Goal: Book appointment/travel/reservation

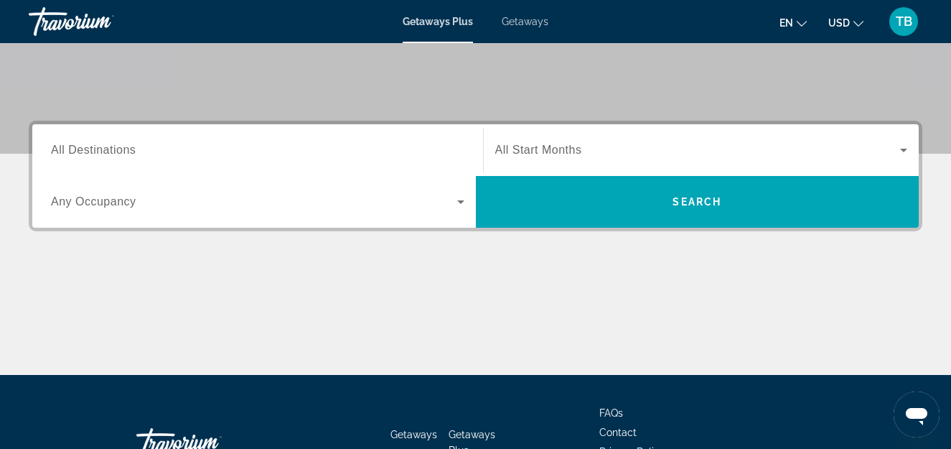
scroll to position [316, 0]
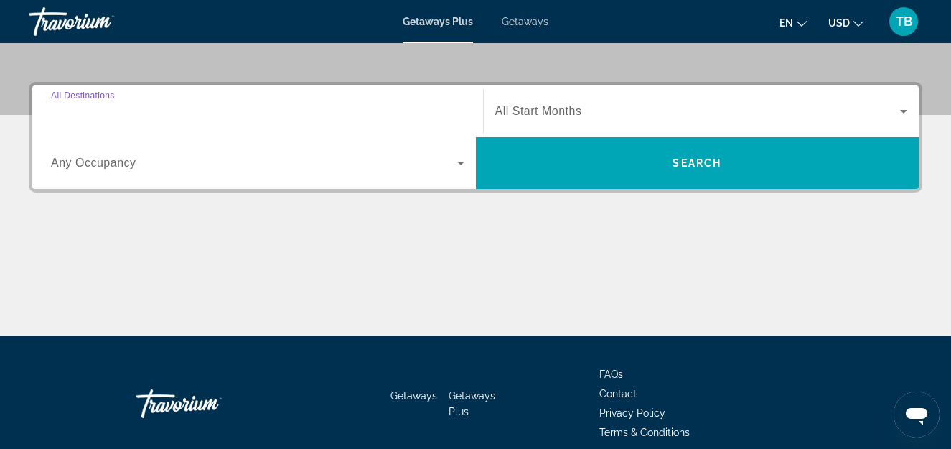
click at [201, 113] on input "Destination All Destinations" at bounding box center [257, 111] width 413 height 17
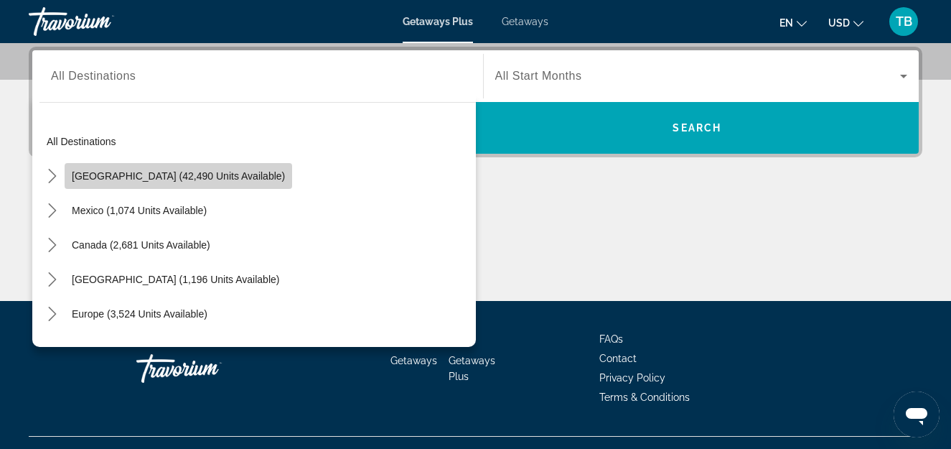
click at [188, 177] on span "[GEOGRAPHIC_DATA] (42,490 units available)" at bounding box center [178, 175] width 213 height 11
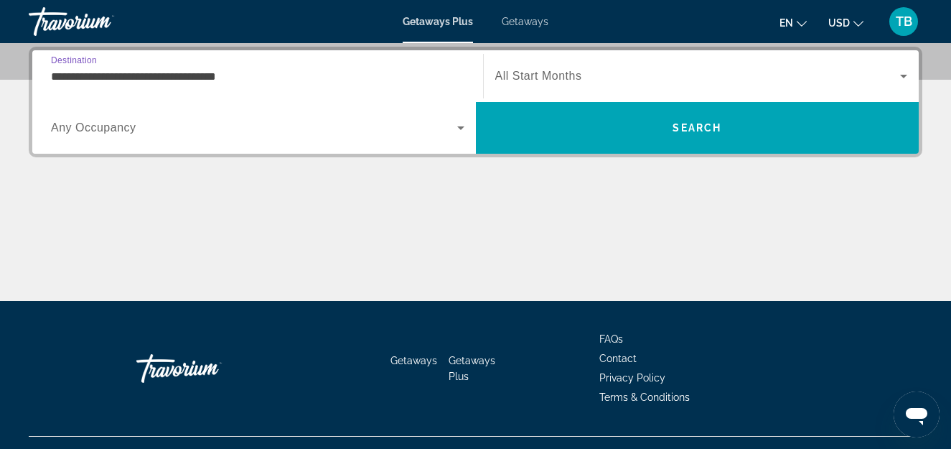
click at [141, 77] on input "**********" at bounding box center [257, 76] width 413 height 17
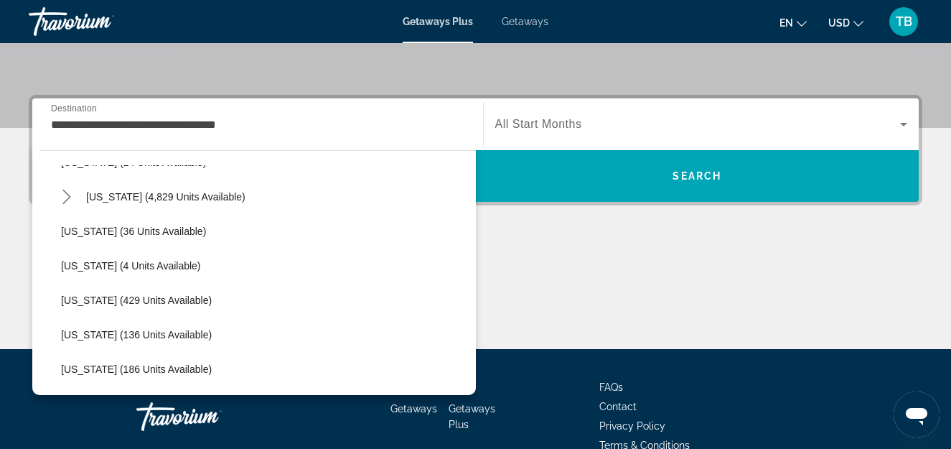
scroll to position [277, 0]
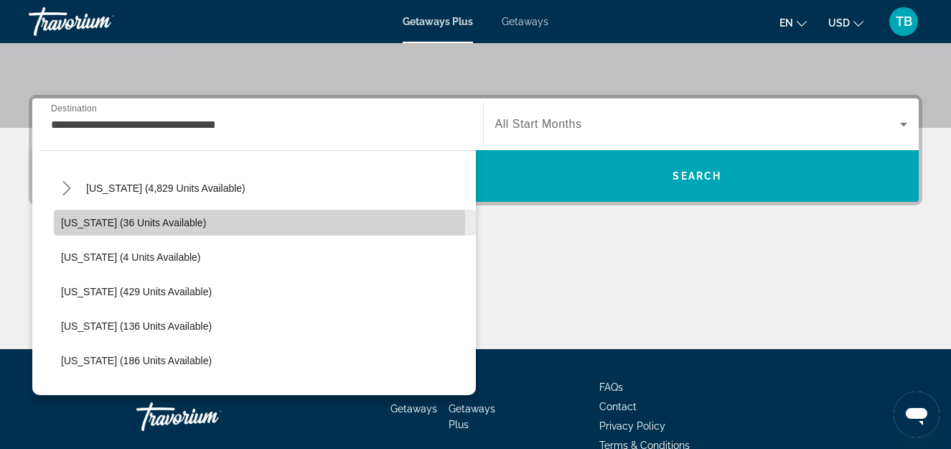
click at [108, 221] on span "[US_STATE] (36 units available)" at bounding box center [133, 222] width 145 height 11
type input "**********"
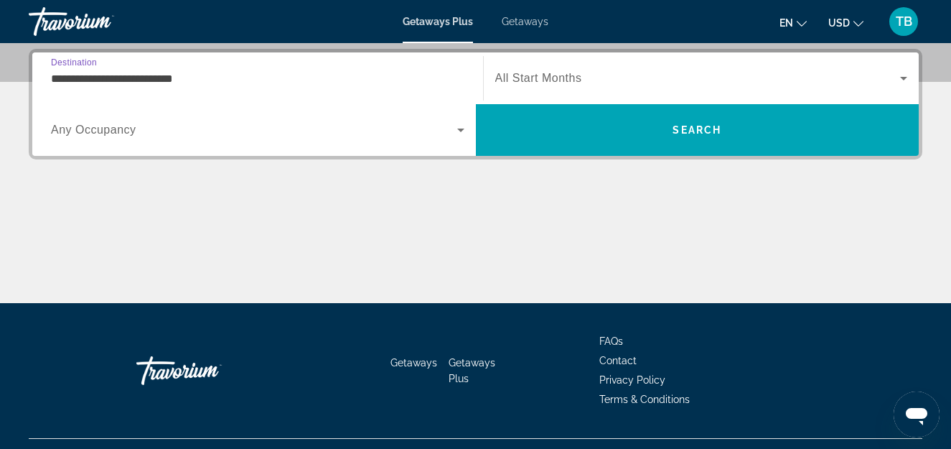
scroll to position [351, 0]
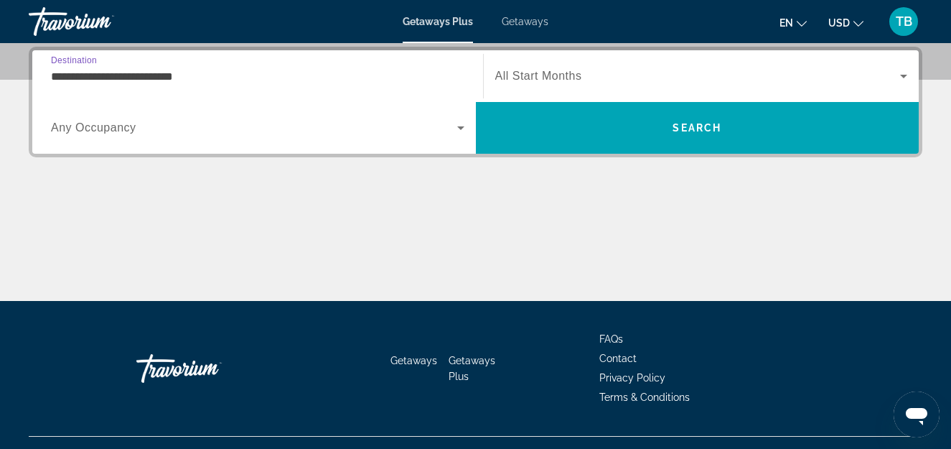
click at [101, 131] on span "Any Occupancy" at bounding box center [93, 127] width 85 height 12
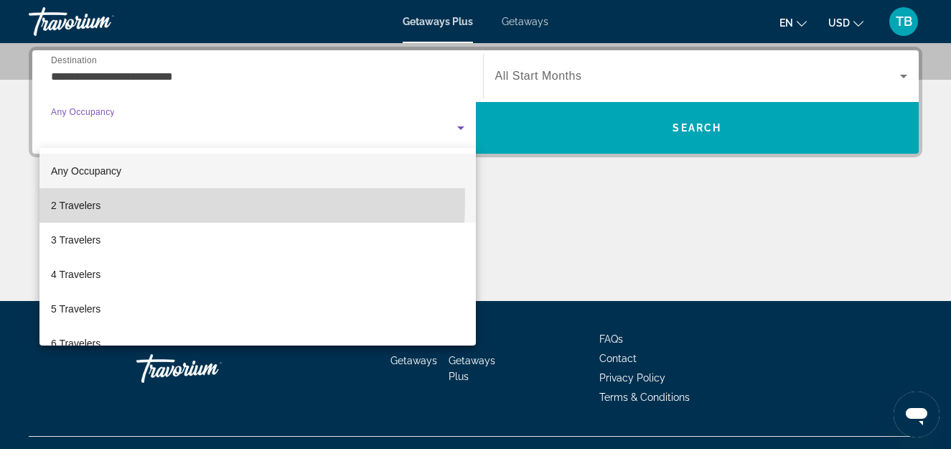
click at [88, 200] on span "2 Travelers" at bounding box center [76, 205] width 50 height 17
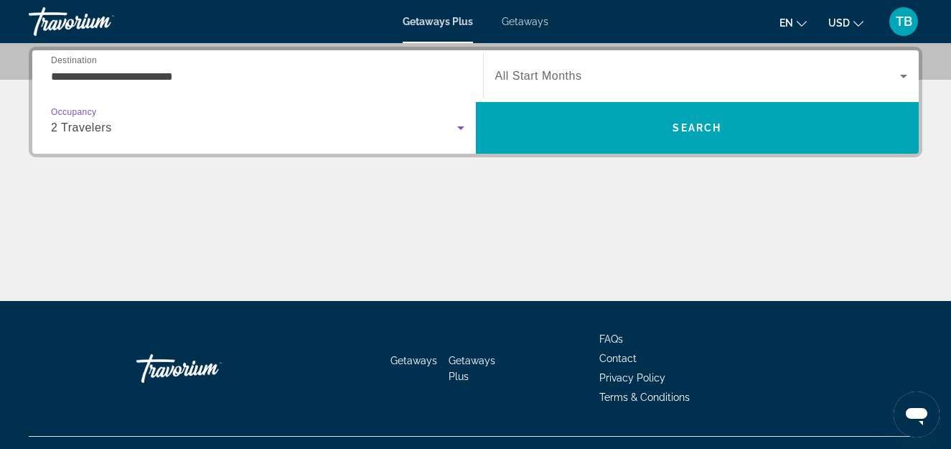
click at [899, 73] on icon "Search widget" at bounding box center [903, 75] width 17 height 17
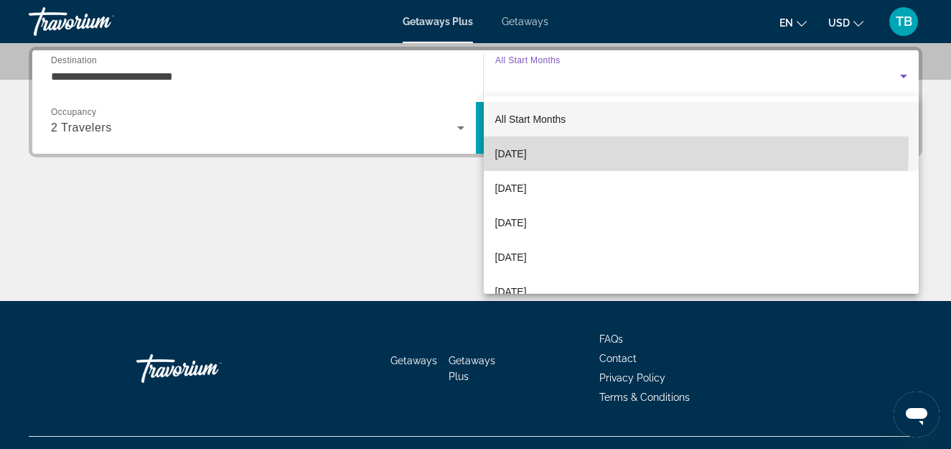
click at [527, 146] on span "[DATE]" at bounding box center [511, 153] width 32 height 17
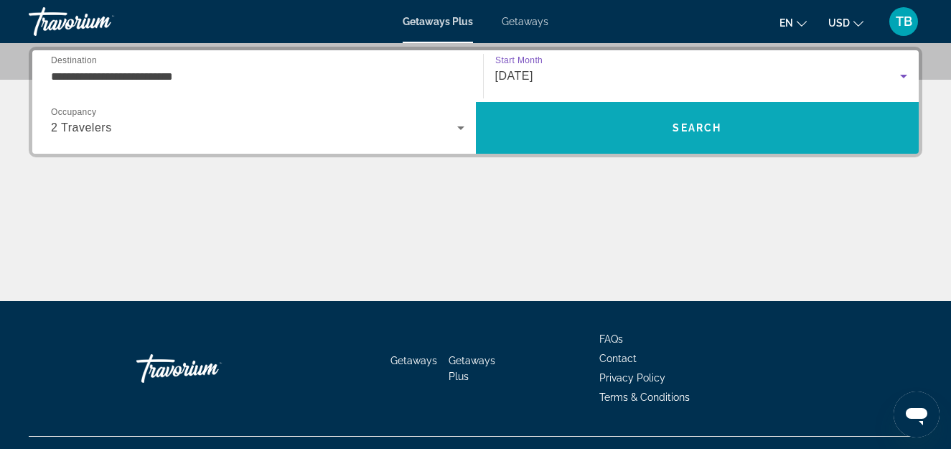
click at [703, 126] on span "Search" at bounding box center [696, 127] width 49 height 11
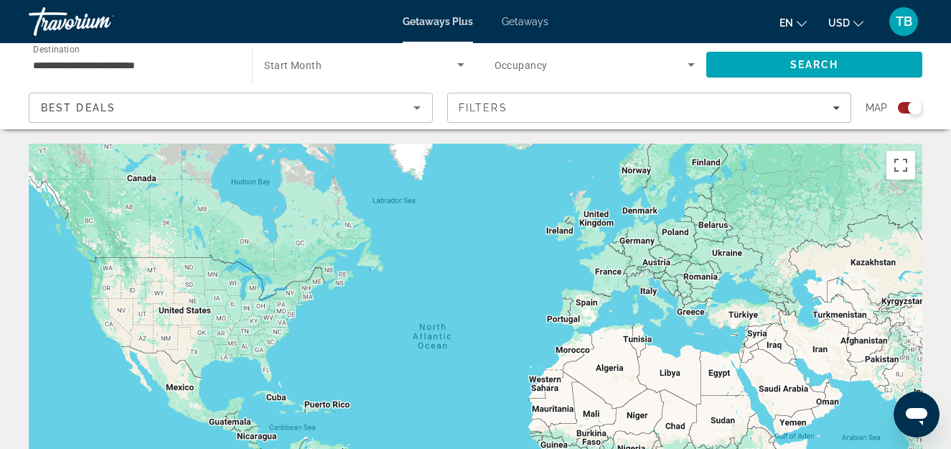
click at [416, 110] on icon "Sort by" at bounding box center [416, 107] width 17 height 17
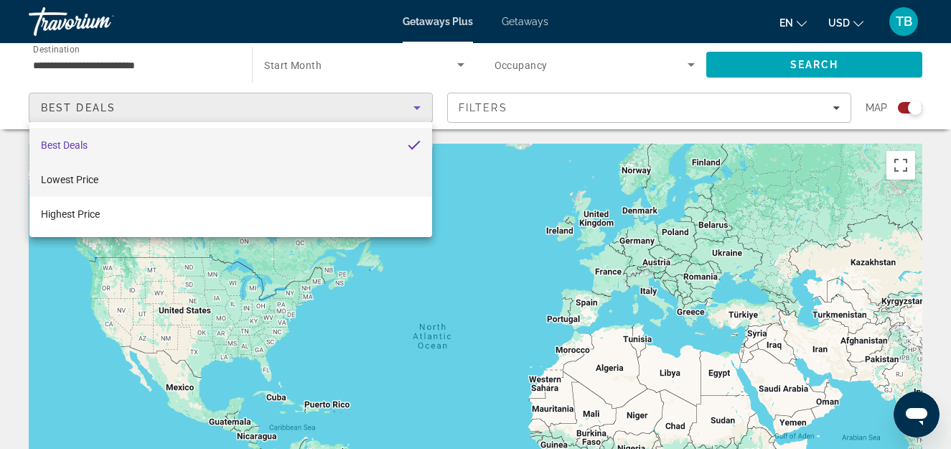
click at [101, 174] on mat-option "Lowest Price" at bounding box center [230, 179] width 403 height 34
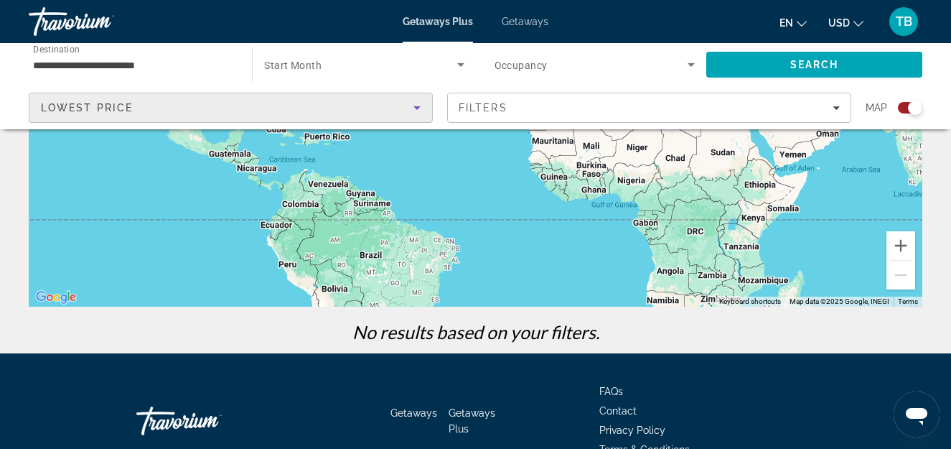
scroll to position [348, 0]
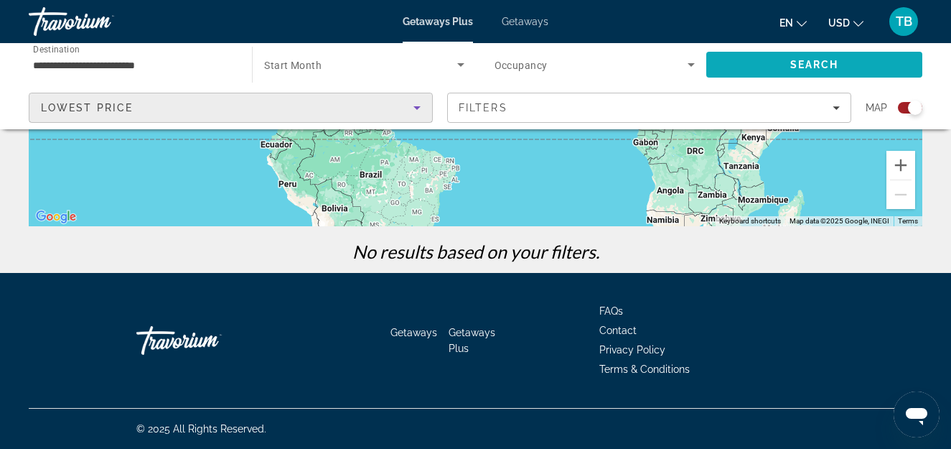
click at [830, 61] on span "Search" at bounding box center [814, 64] width 49 height 11
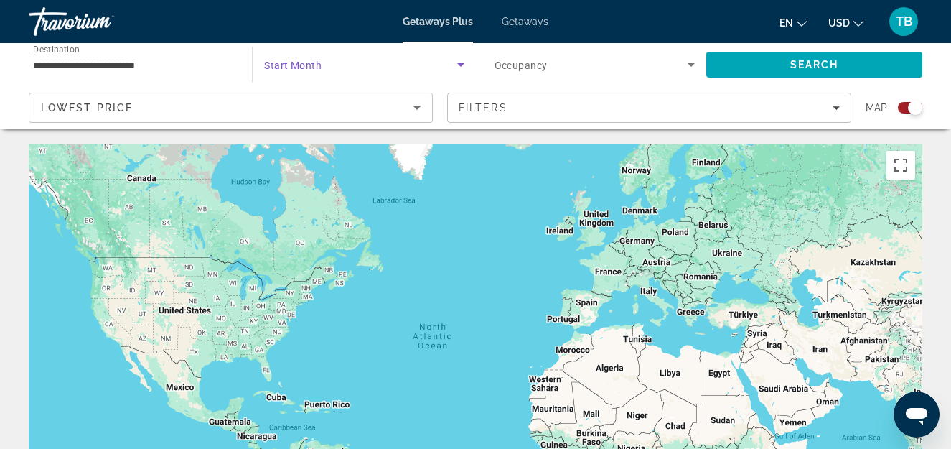
click at [365, 62] on span "Search widget" at bounding box center [360, 64] width 192 height 17
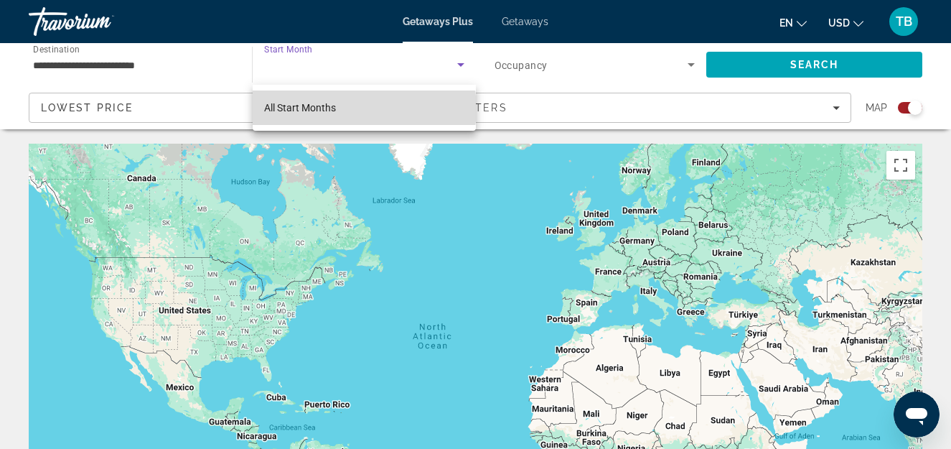
click at [356, 108] on mat-option "All Start Months" at bounding box center [364, 107] width 222 height 34
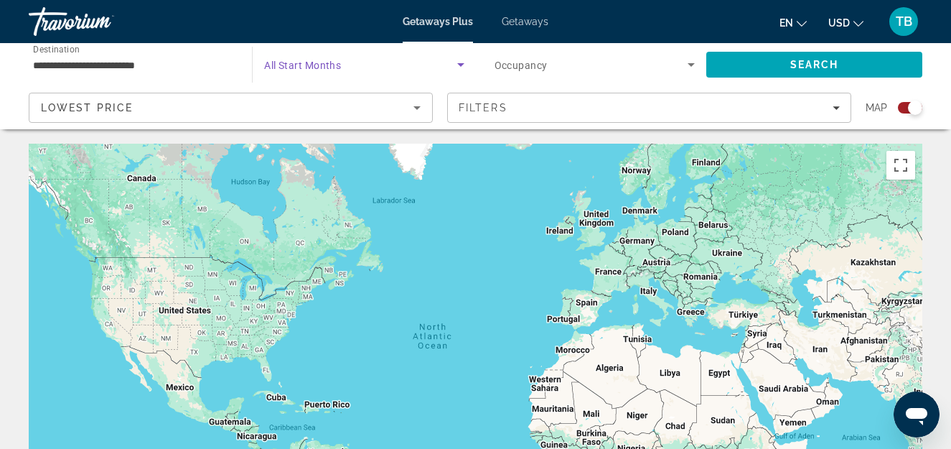
click at [414, 110] on icon "Sort by" at bounding box center [416, 107] width 17 height 17
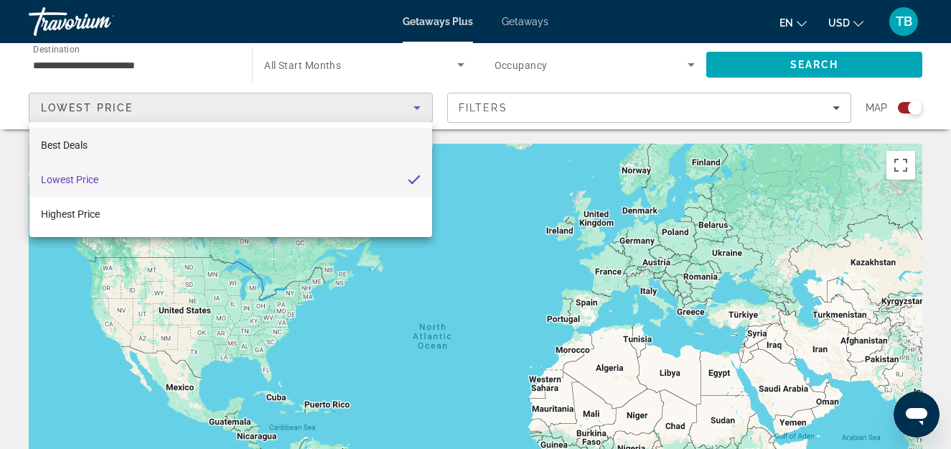
click at [55, 148] on span "Best Deals" at bounding box center [64, 144] width 47 height 11
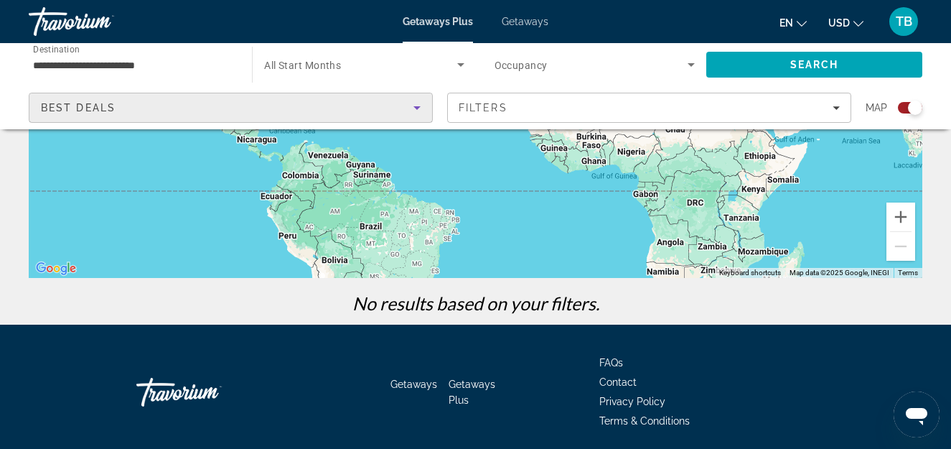
scroll to position [348, 0]
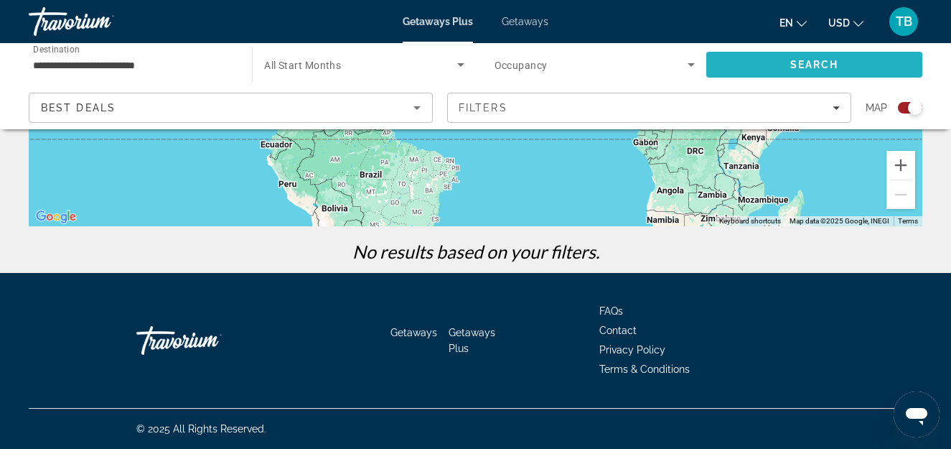
click at [829, 65] on span "Search" at bounding box center [814, 64] width 49 height 11
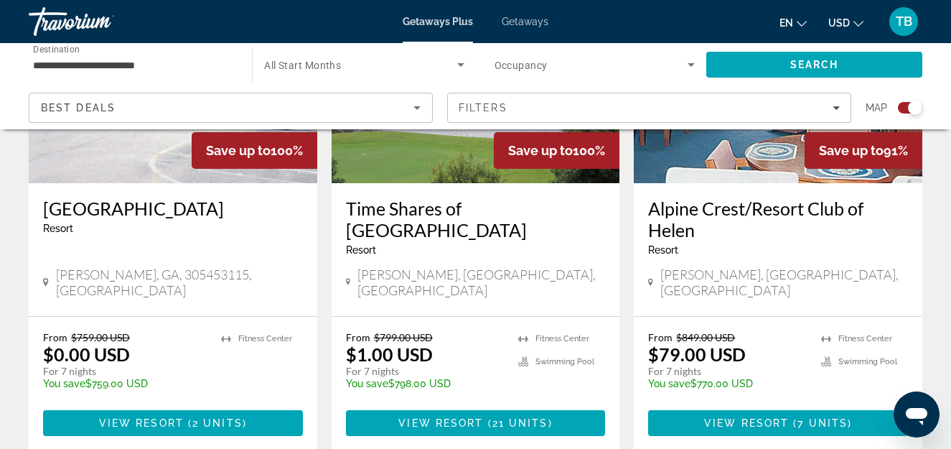
scroll to position [718, 0]
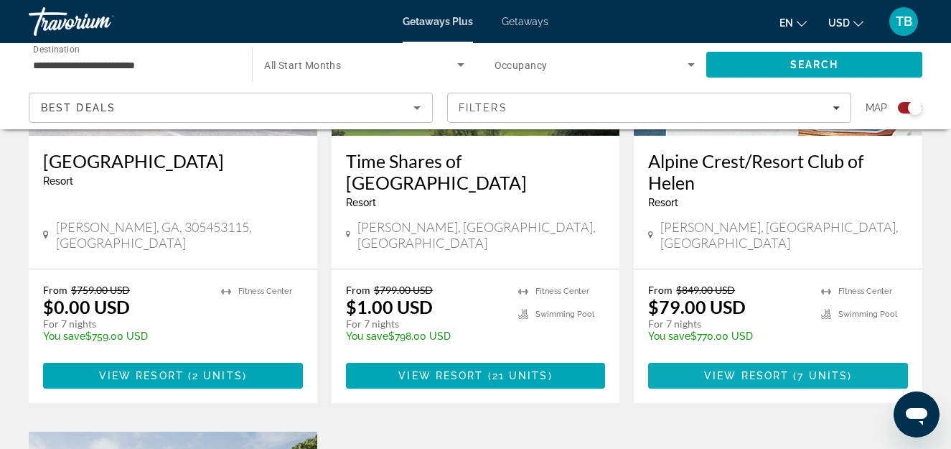
click at [809, 370] on span "7 units" at bounding box center [822, 375] width 50 height 11
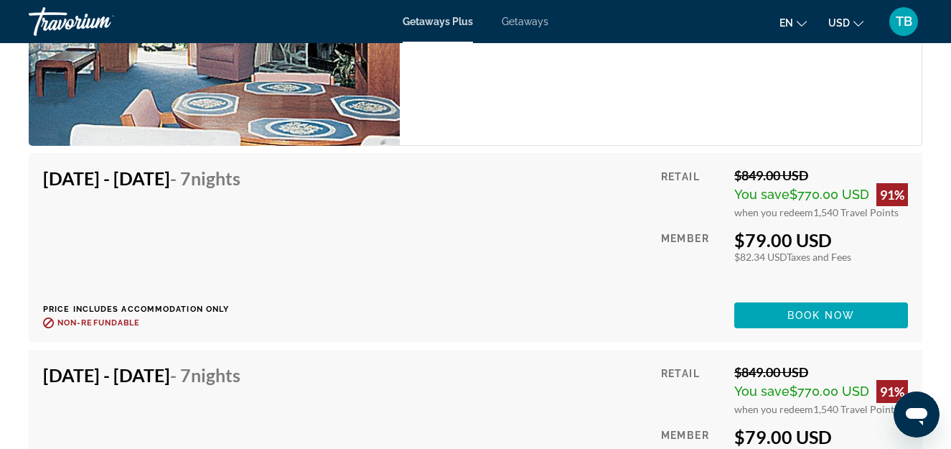
scroll to position [3036, 0]
